Goal: Navigation & Orientation: Find specific page/section

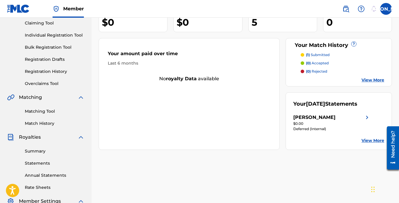
scroll to position [69, 0]
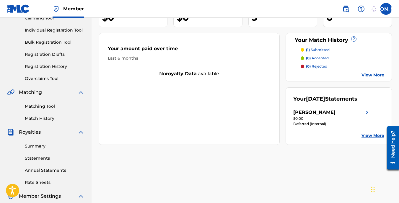
click at [372, 76] on link "View More" at bounding box center [373, 75] width 23 height 6
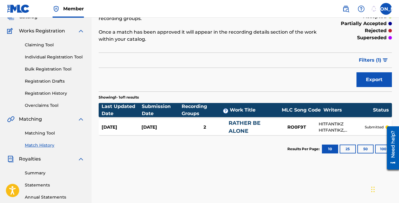
scroll to position [40, 0]
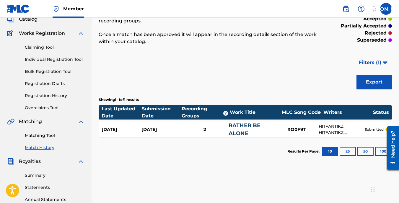
click at [48, 49] on link "Claiming Tool" at bounding box center [55, 47] width 60 height 6
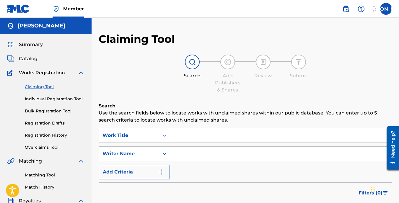
click at [30, 59] on span "Catalog" at bounding box center [28, 58] width 19 height 7
